Goal: Transaction & Acquisition: Purchase product/service

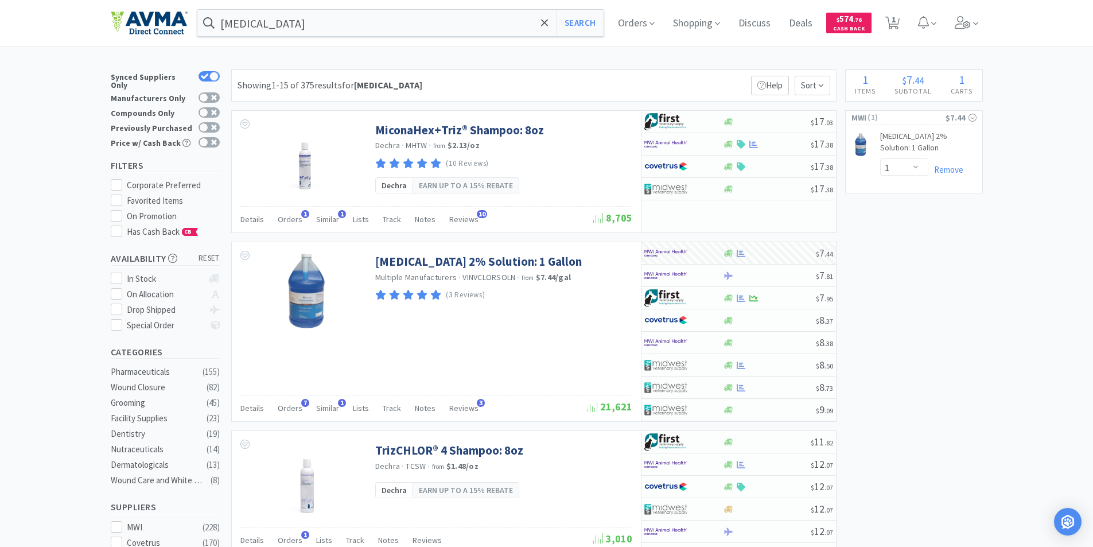
select select "1"
click at [627, 22] on span "Orders" at bounding box center [636, 23] width 46 height 46
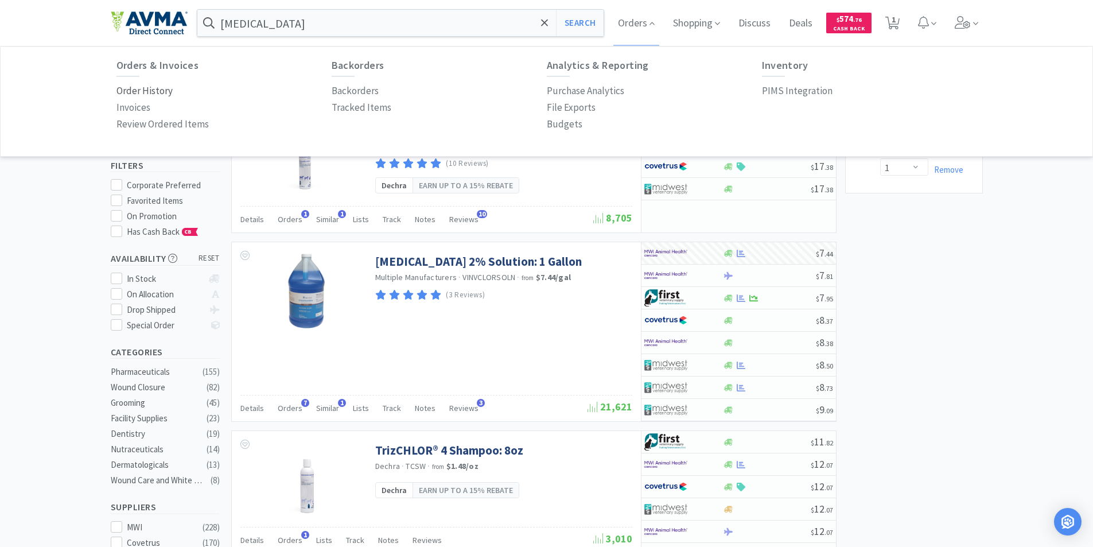
click at [131, 88] on p "Order History" at bounding box center [144, 90] width 56 height 15
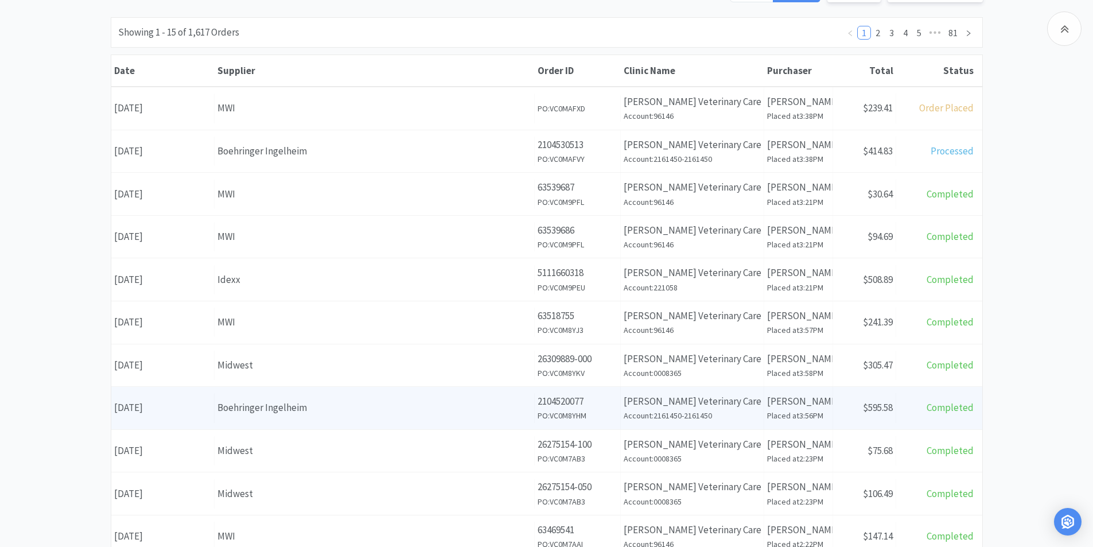
scroll to position [172, 0]
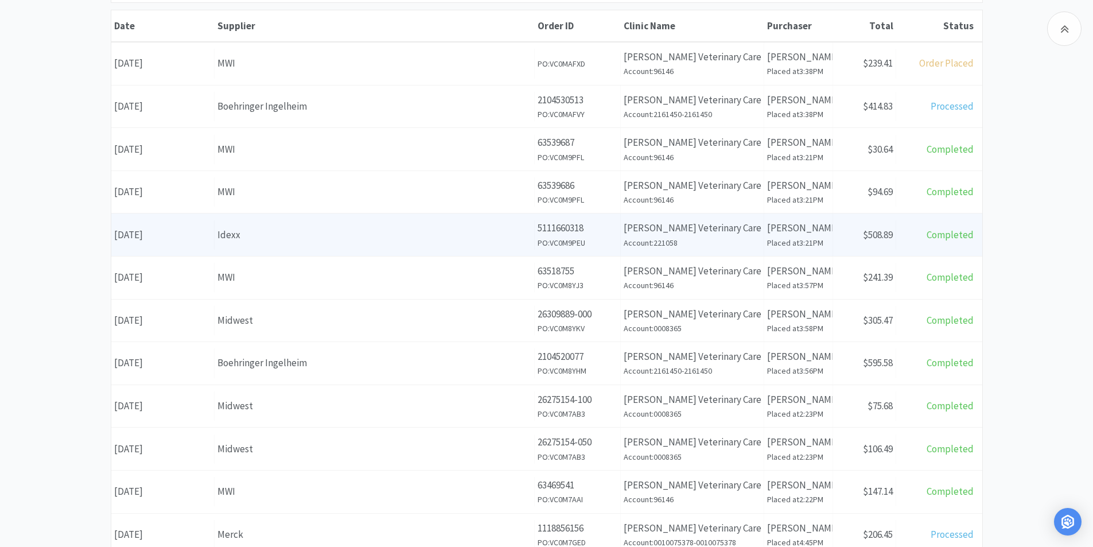
click at [169, 236] on div "Date September 9th, 2025" at bounding box center [162, 234] width 103 height 29
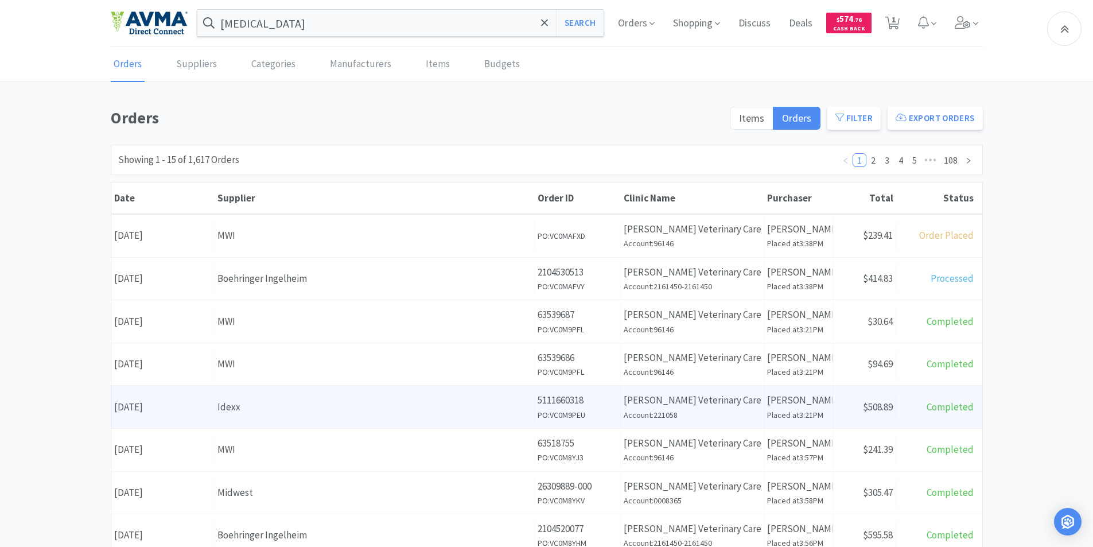
scroll to position [172, 0]
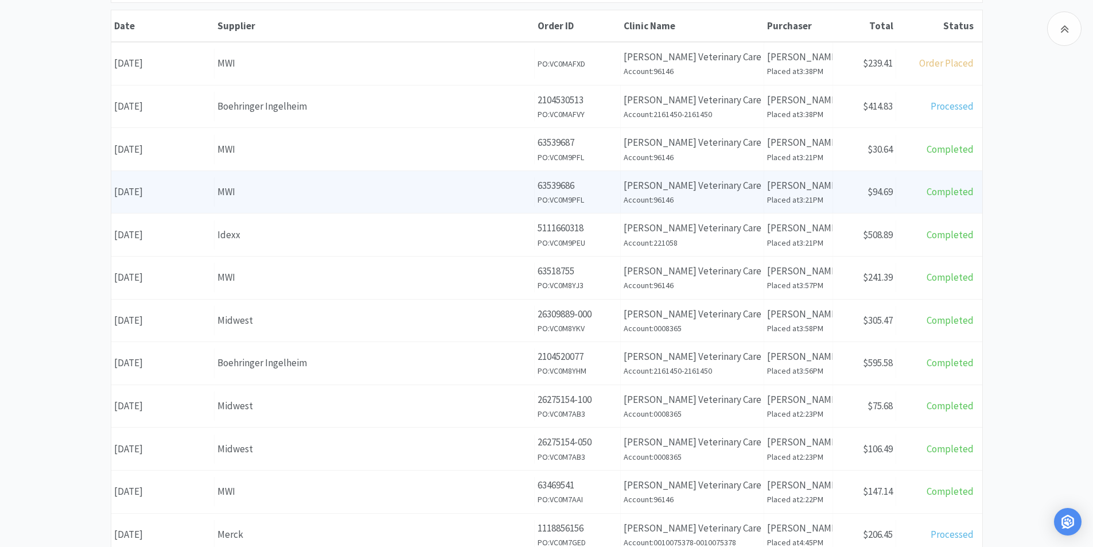
click at [179, 192] on div "Date September 9th, 2025" at bounding box center [162, 191] width 103 height 29
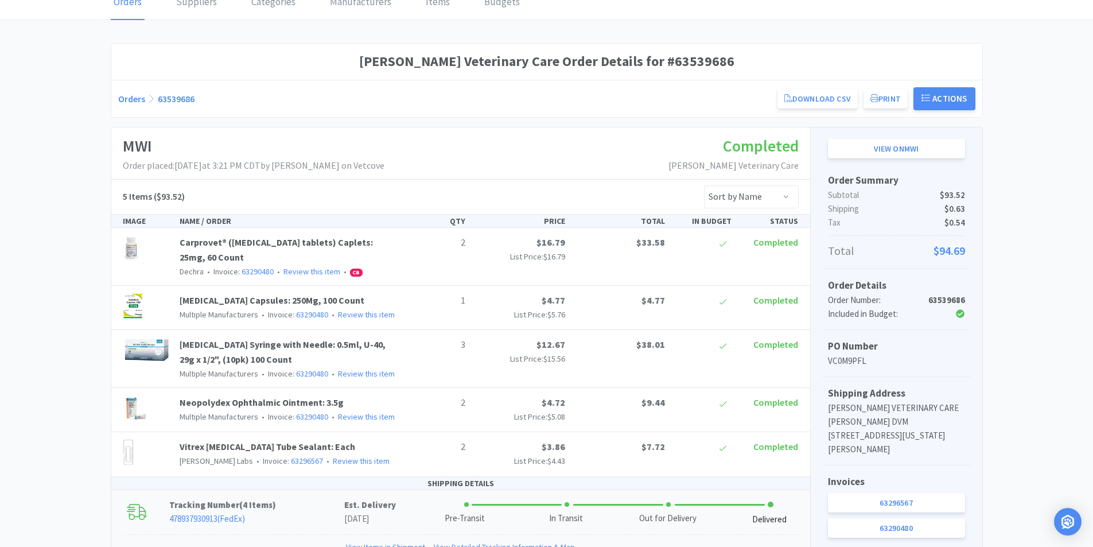
scroll to position [57, 0]
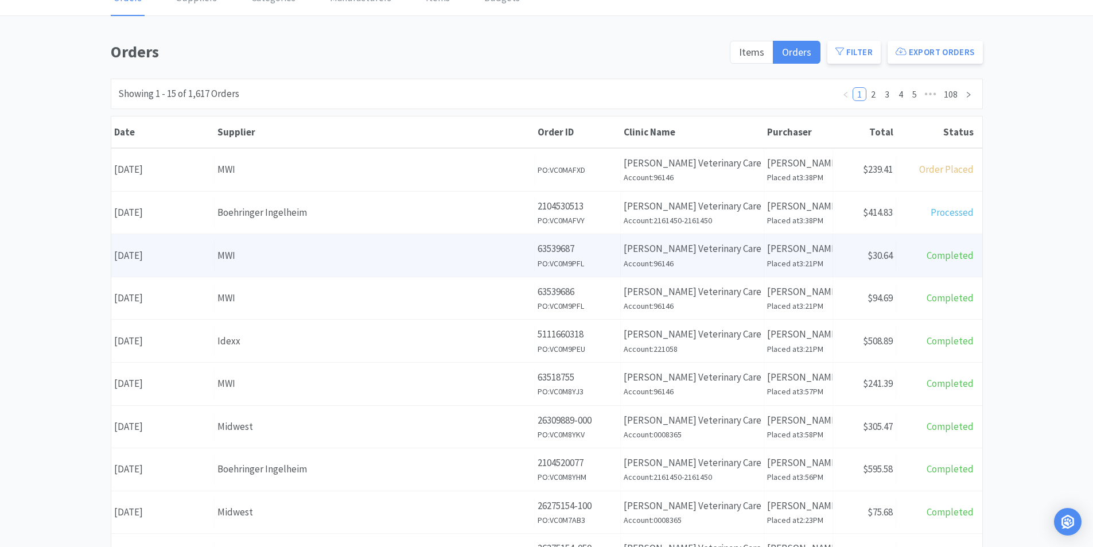
scroll to position [57, 0]
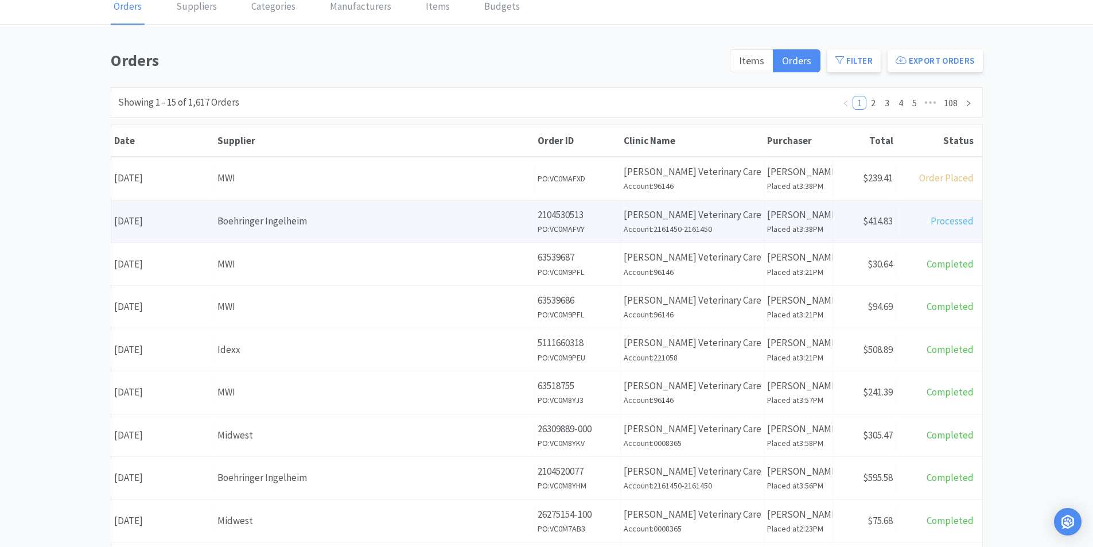
click at [183, 220] on div "Date September 10th, 2025" at bounding box center [162, 220] width 103 height 29
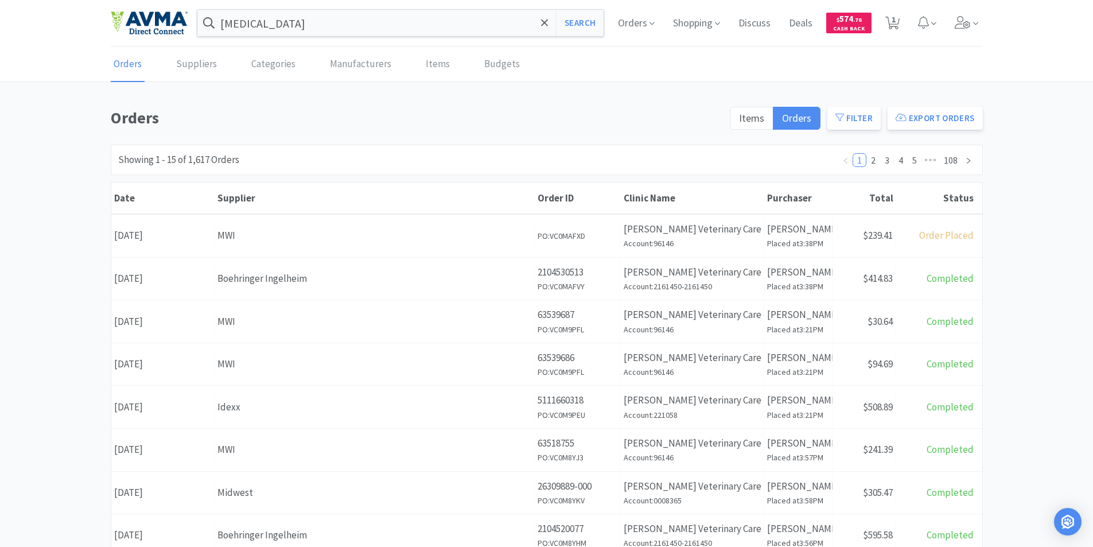
scroll to position [57, 0]
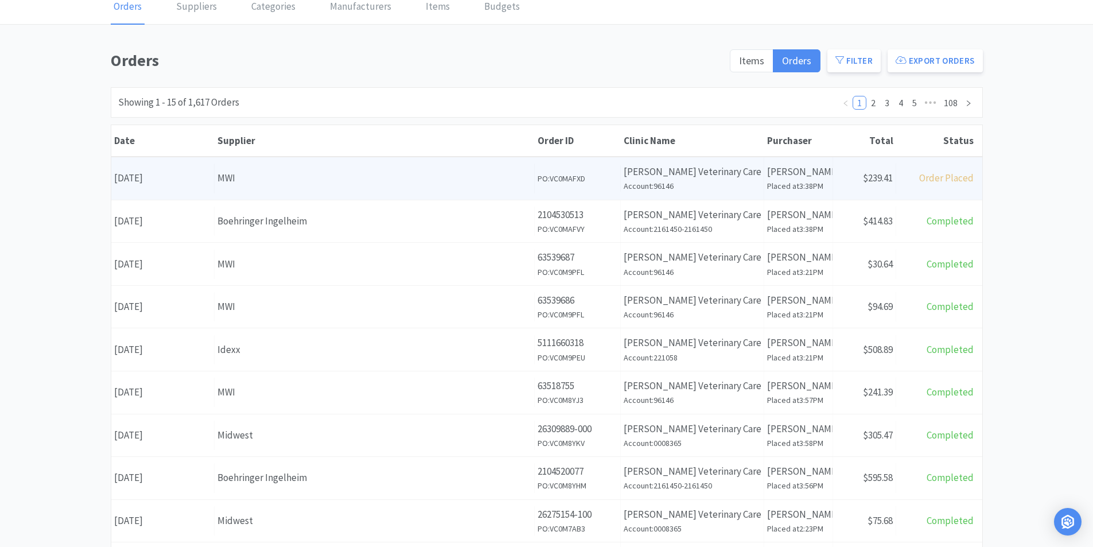
click at [175, 175] on div "Date September 10th, 2025" at bounding box center [162, 177] width 103 height 29
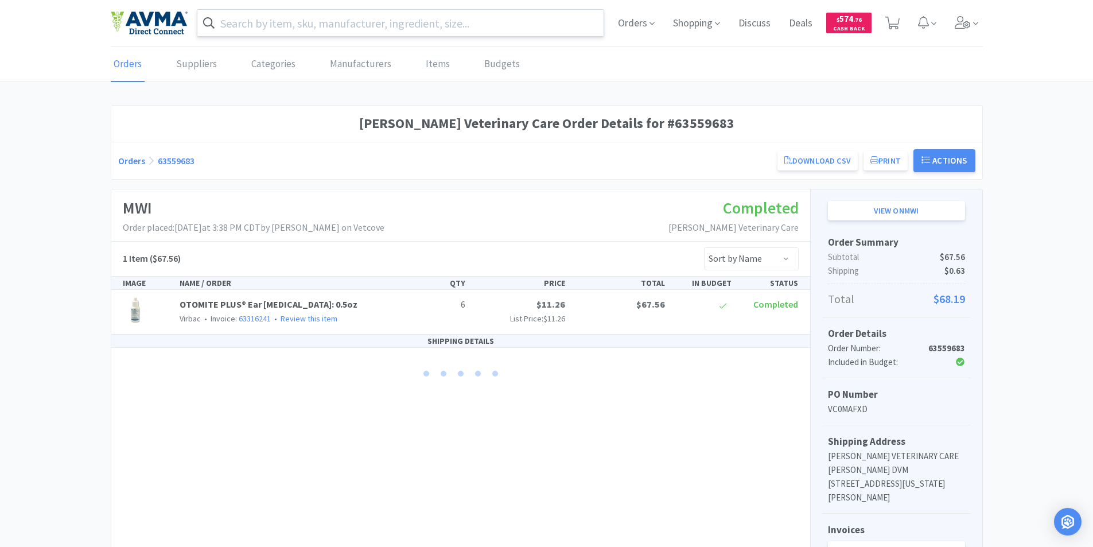
click at [296, 27] on input "text" at bounding box center [400, 23] width 407 height 26
click at [76, 345] on div at bounding box center [546, 273] width 1093 height 547
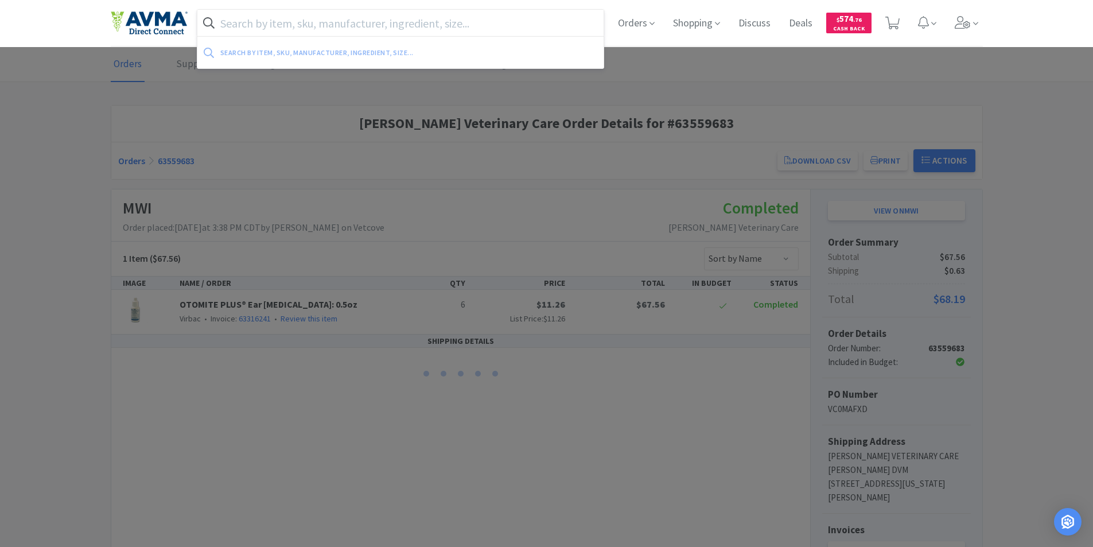
click at [283, 26] on input "text" at bounding box center [400, 23] width 407 height 26
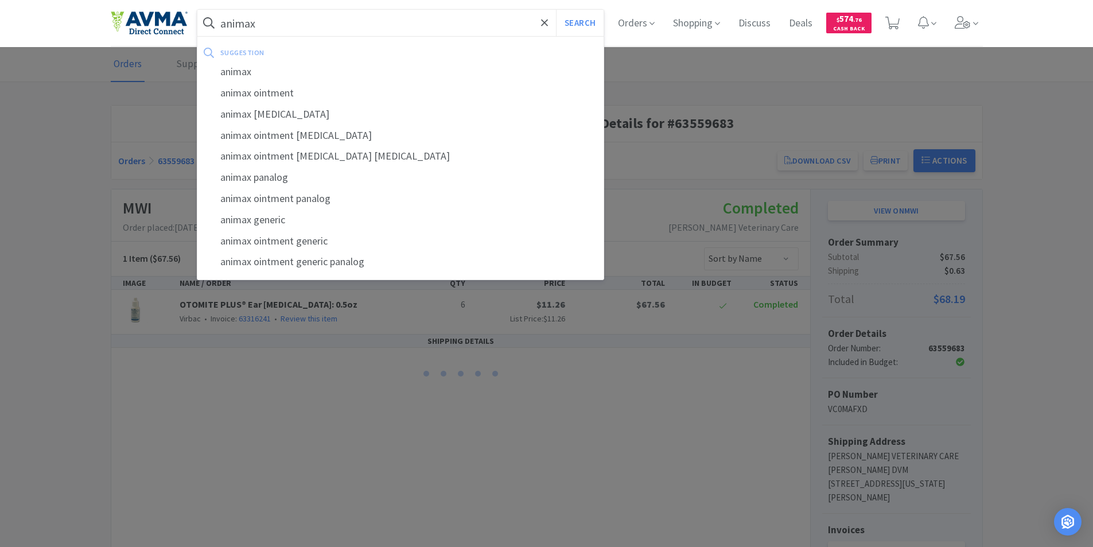
type input "animax"
click at [556, 10] on button "Search" at bounding box center [580, 23] width 48 height 26
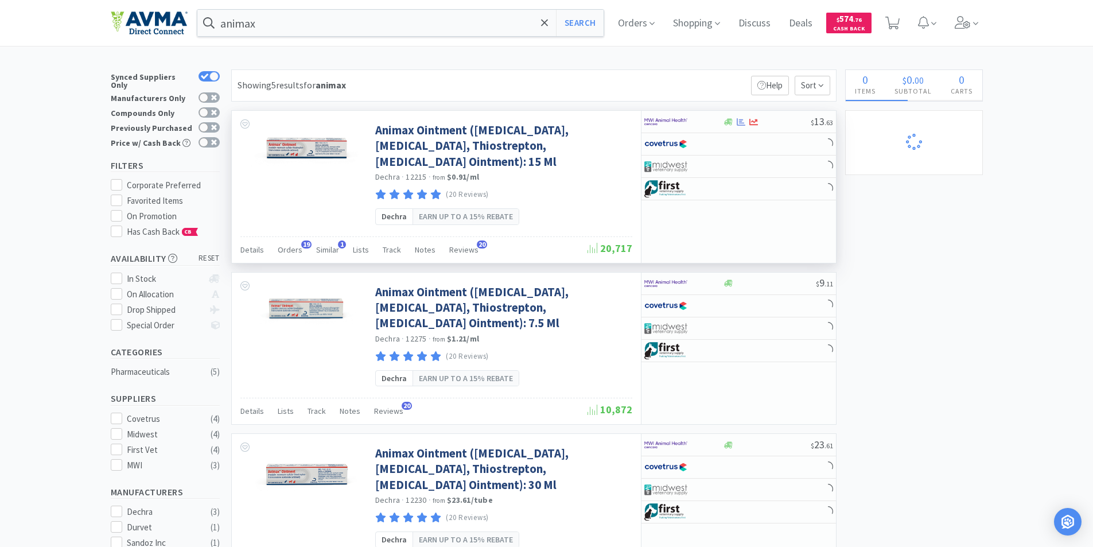
select select "1"
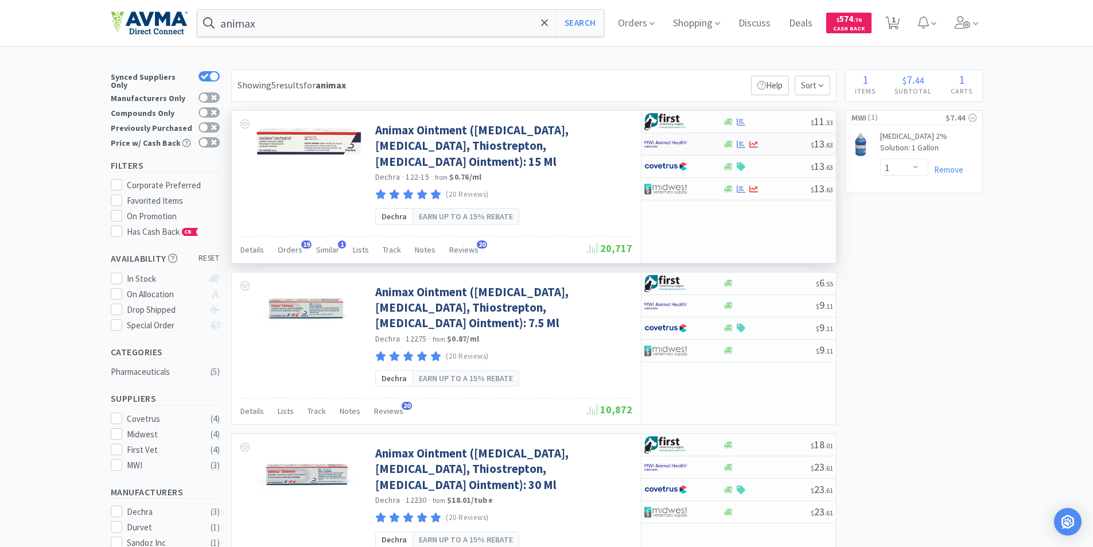
click at [678, 142] on img at bounding box center [665, 143] width 43 height 17
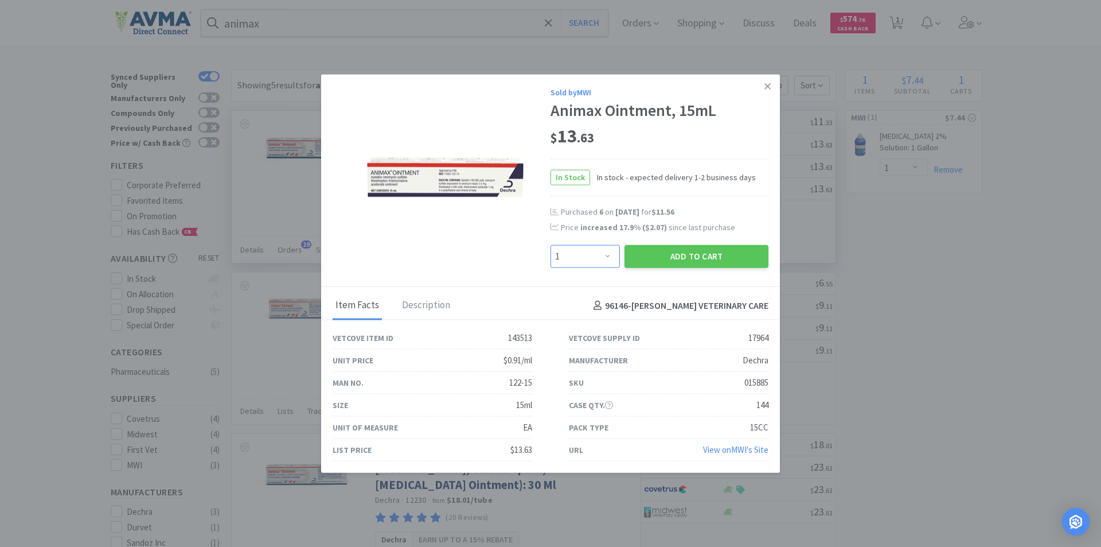
click at [611, 257] on select "Enter Quantity 1 2 3 4 5 6 7 8 9 10 11 12 13 14 15 16 17 18 19 20 Enter Quantity" at bounding box center [585, 256] width 69 height 23
select select "4"
click at [551, 245] on select "Enter Quantity 1 2 3 4 5 6 7 8 9 10 11 12 13 14 15 16 17 18 19 20 Enter Quantity" at bounding box center [585, 256] width 69 height 23
click at [676, 256] on button "Add to Cart" at bounding box center [697, 256] width 144 height 23
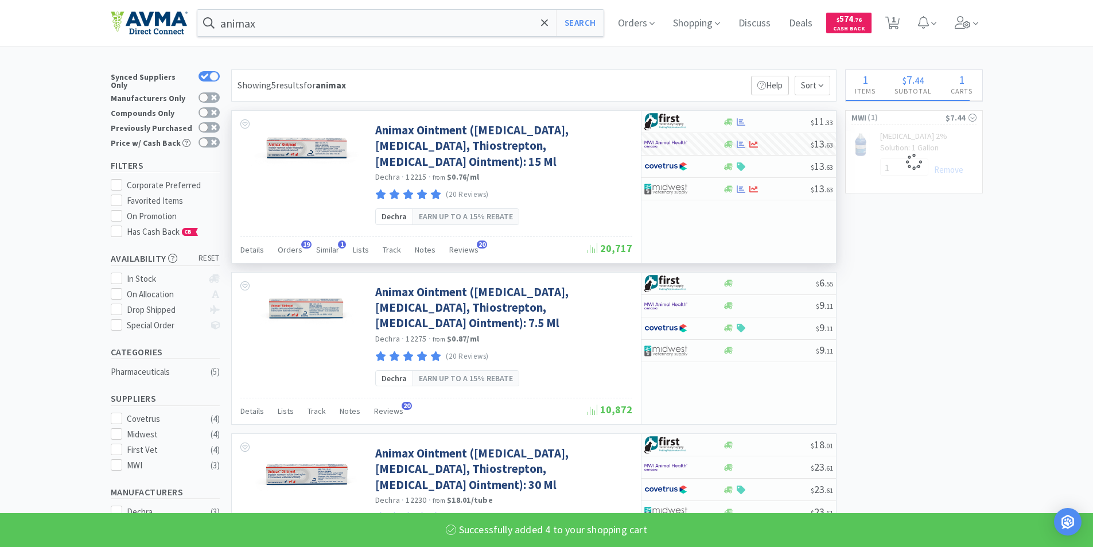
select select "4"
select select "1"
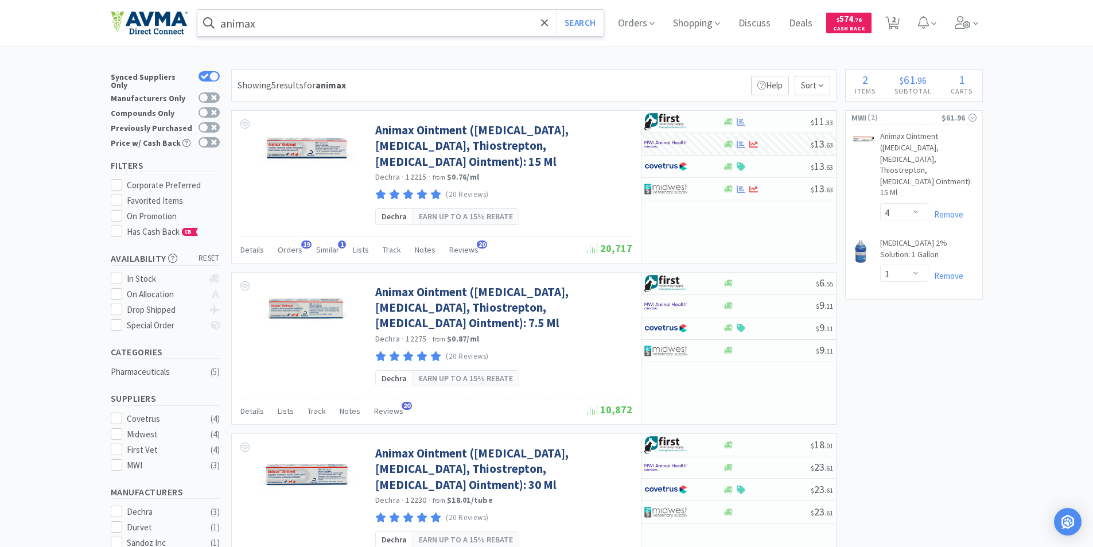
click at [279, 26] on input "animax" at bounding box center [400, 23] width 407 height 26
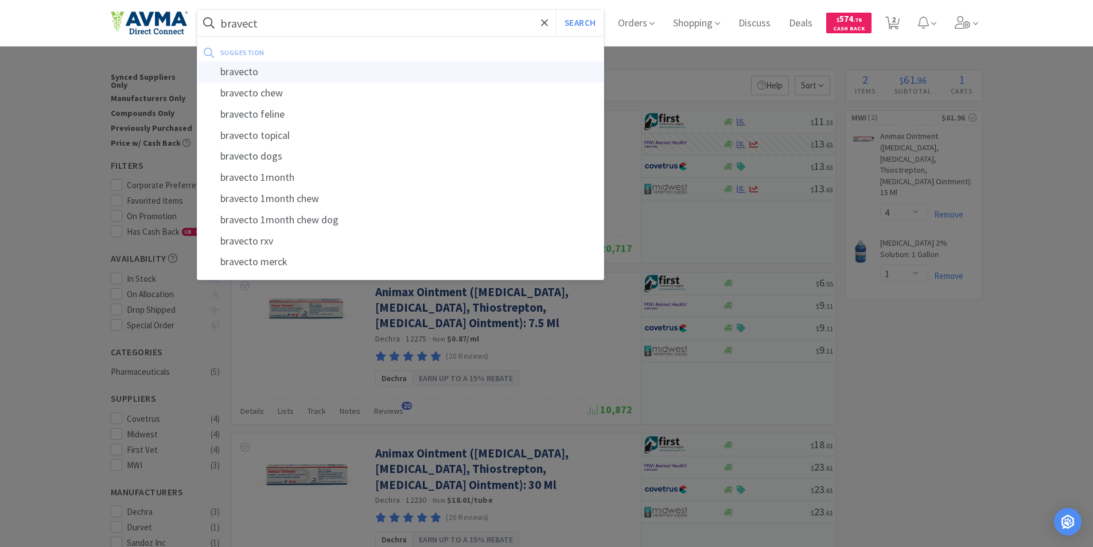
click at [256, 72] on div "bravecto" at bounding box center [400, 71] width 407 height 21
type input "bravecto"
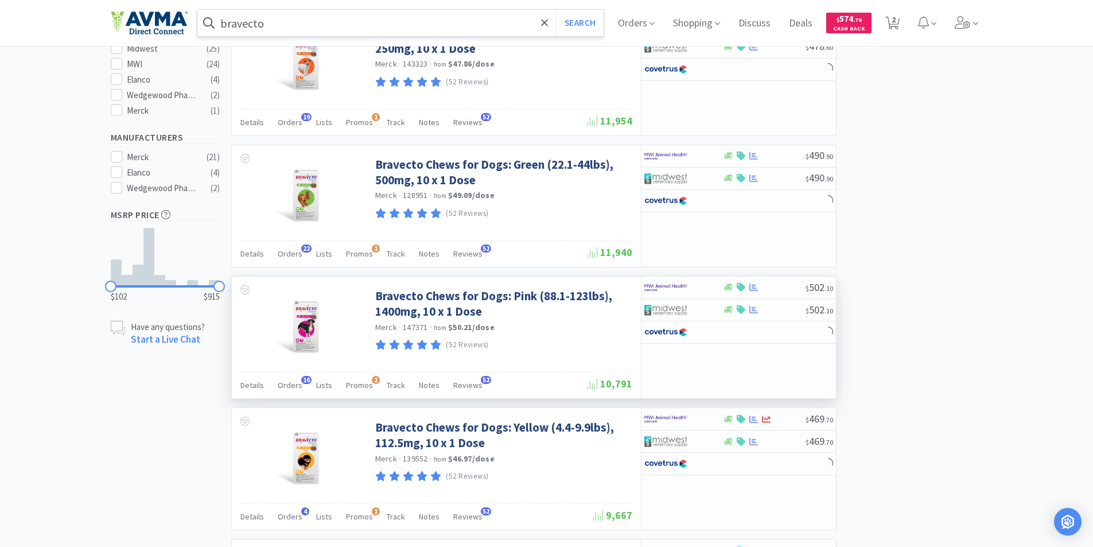
scroll to position [401, 0]
click at [658, 278] on img at bounding box center [665, 286] width 43 height 17
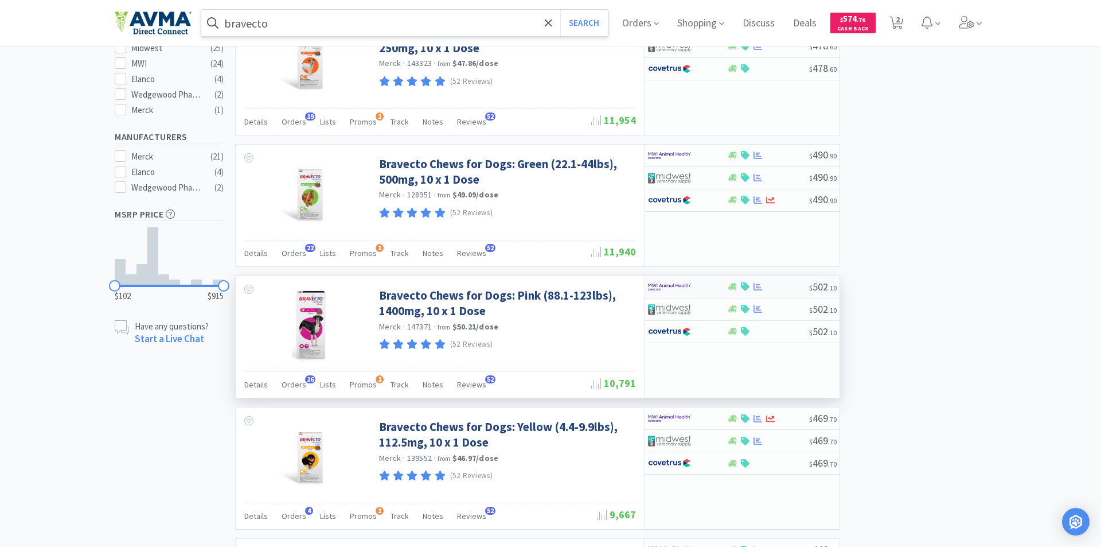
select select "1"
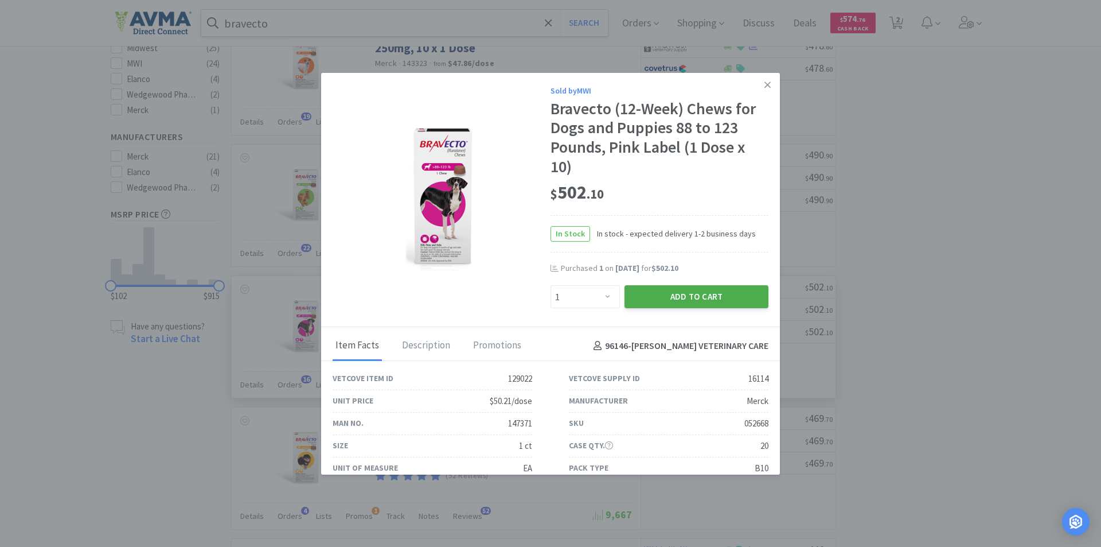
click at [667, 293] on button "Add to Cart" at bounding box center [697, 296] width 144 height 23
select select "4"
select select "1"
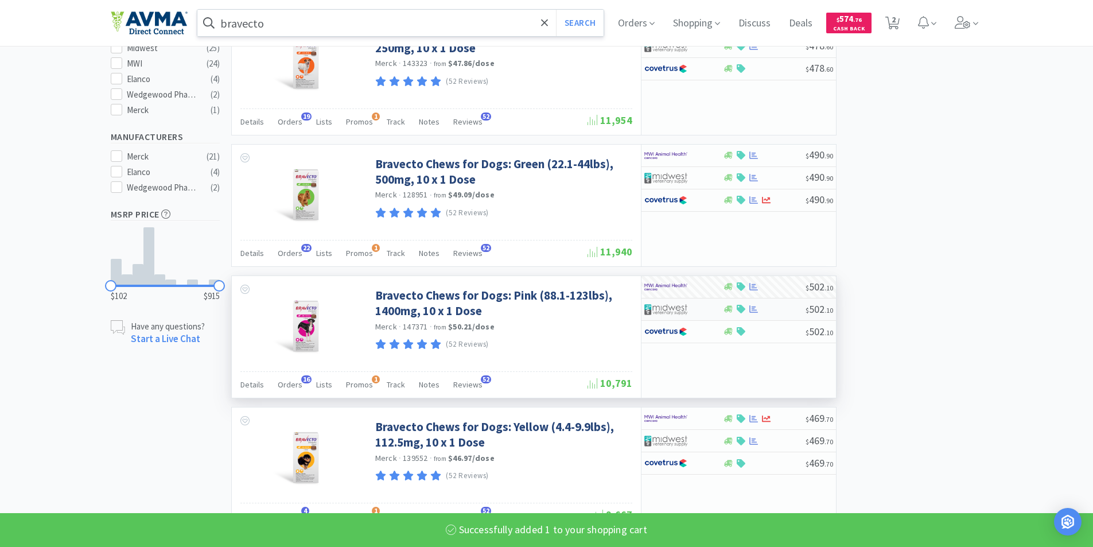
select select "1"
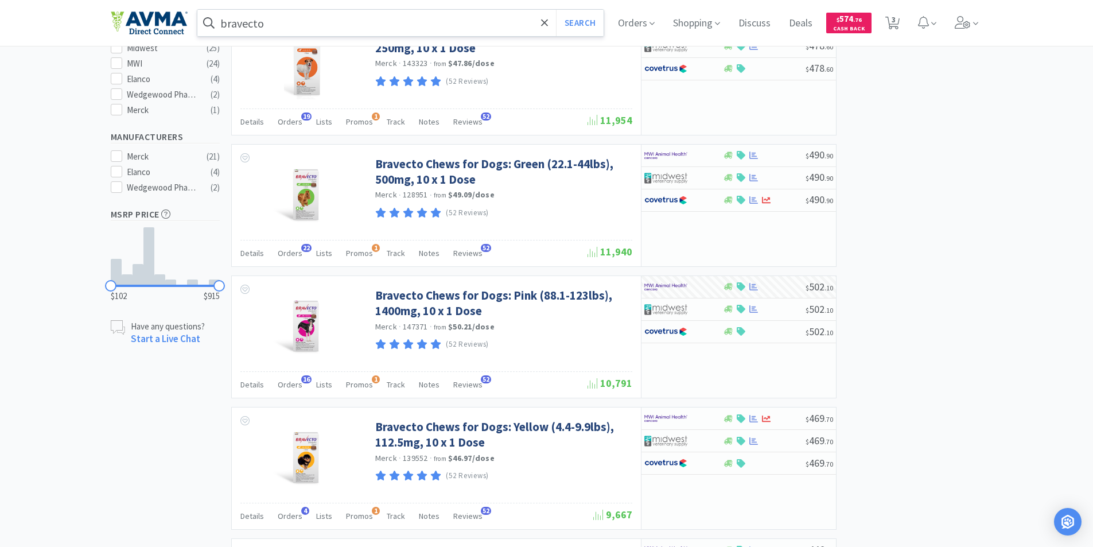
scroll to position [0, 0]
